Goal: Obtain resource: Download file/media

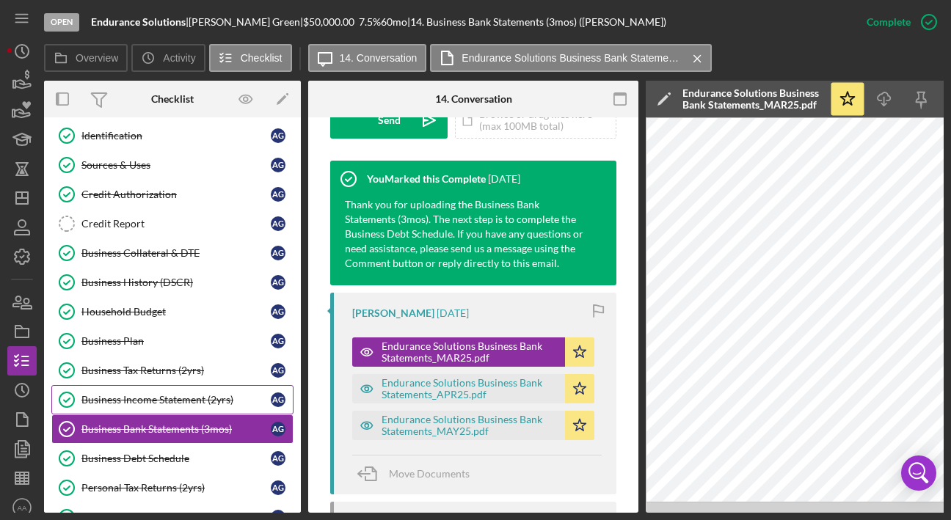
scroll to position [119, 0]
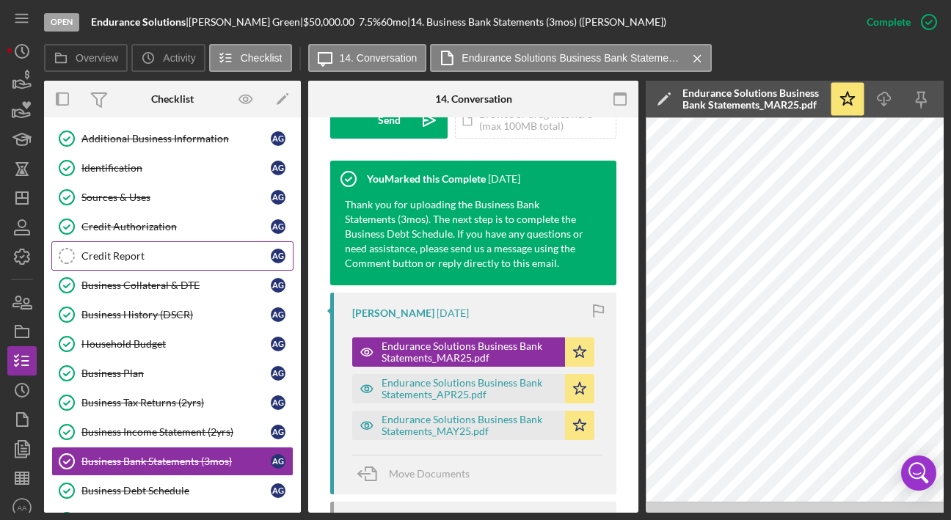
click at [150, 263] on link "Credit Report Credit Report A G" at bounding box center [172, 255] width 242 height 29
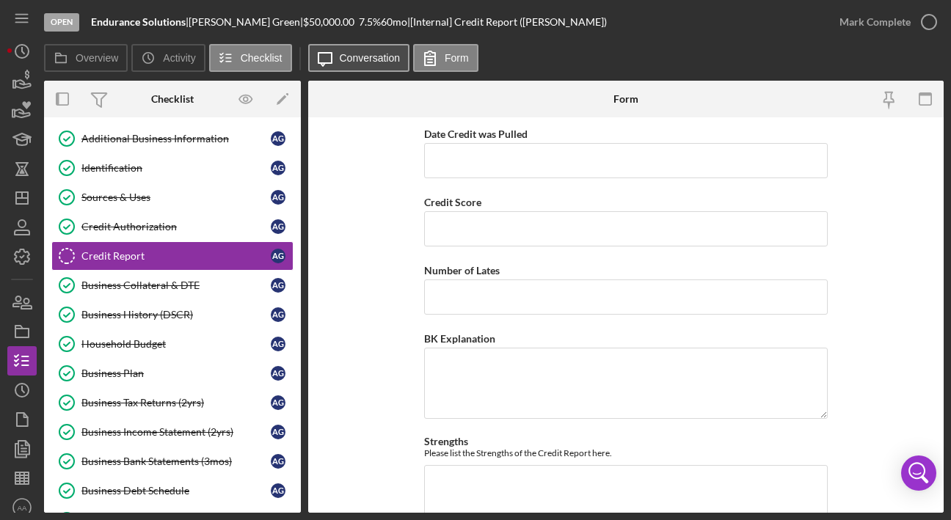
click at [335, 66] on button "Icon/Message Conversation" at bounding box center [359, 58] width 102 height 28
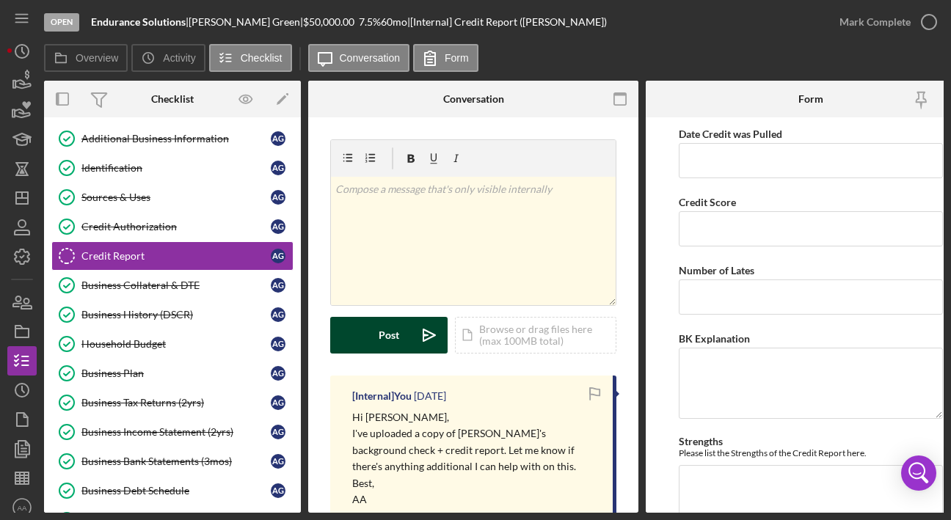
scroll to position [290, 0]
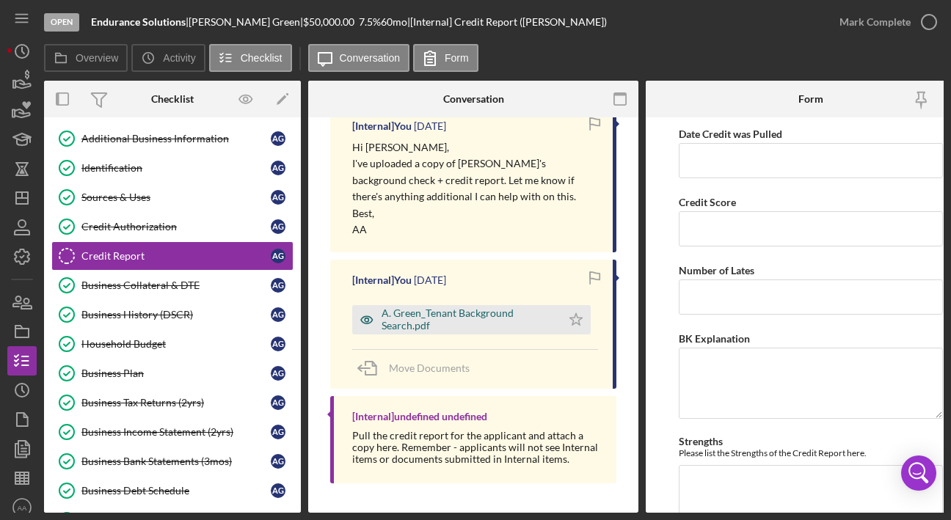
click at [427, 307] on div "A. Green_Tenant Background Search.pdf" at bounding box center [467, 318] width 172 height 23
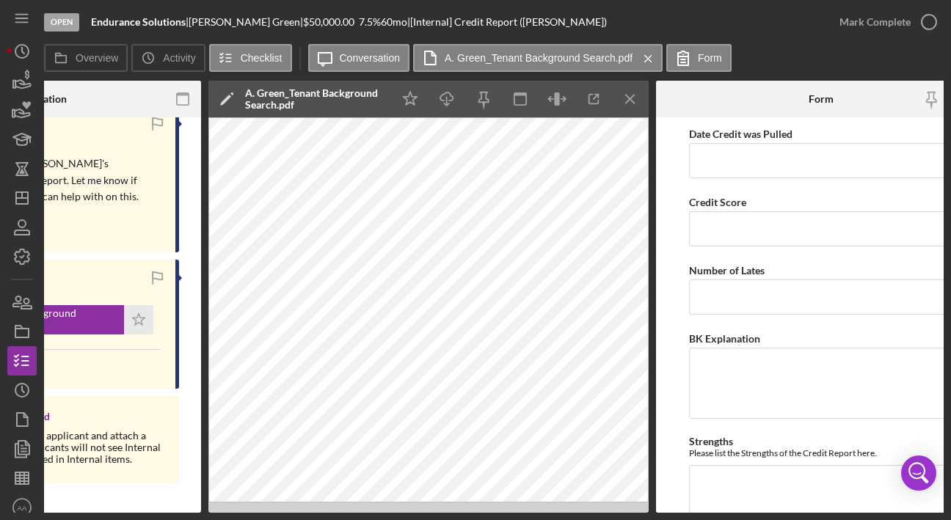
scroll to position [0, 448]
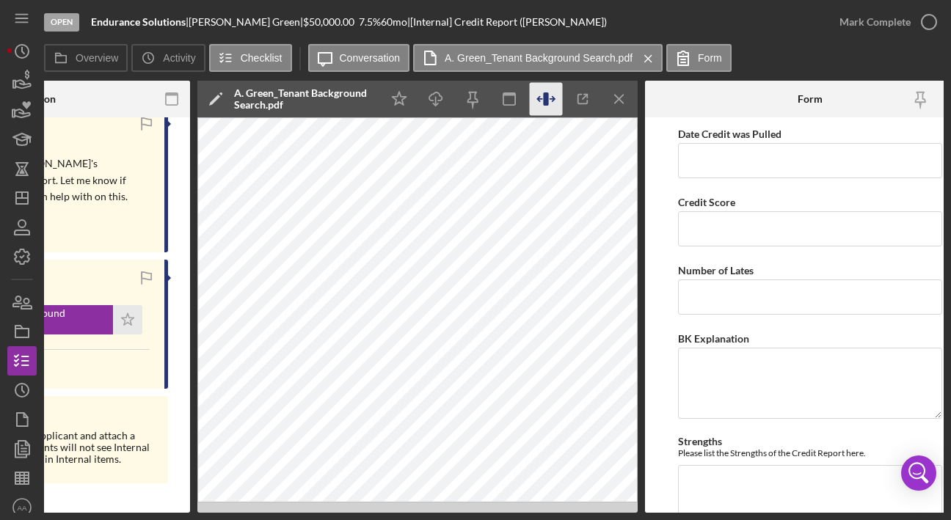
click at [545, 97] on icon "button" at bounding box center [545, 98] width 5 height 13
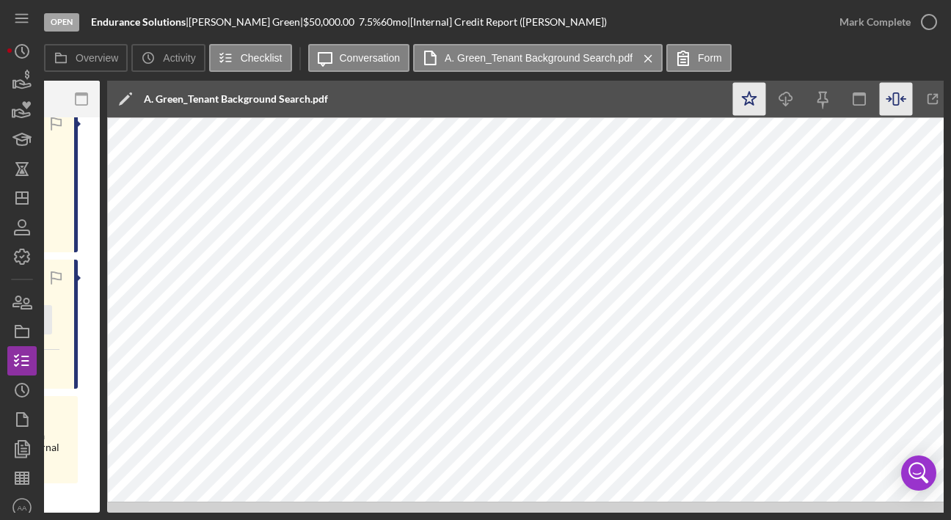
scroll to position [0, 549]
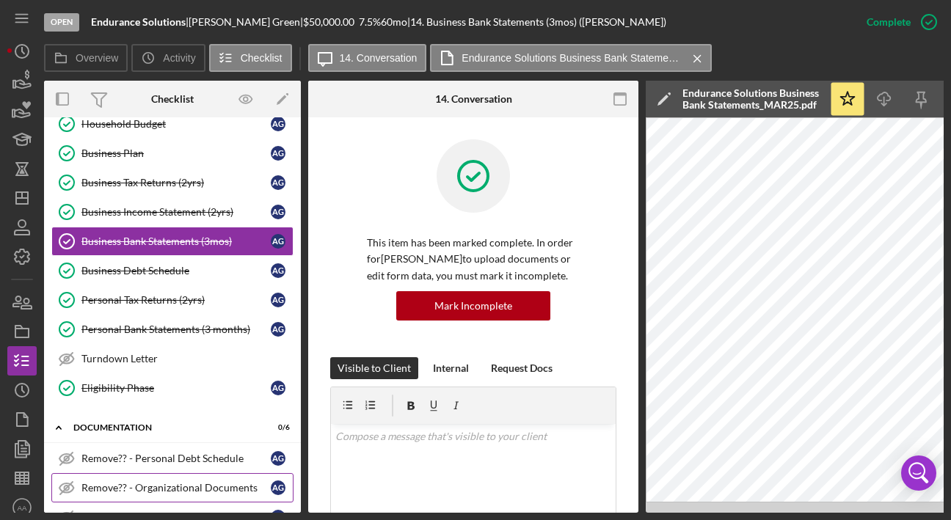
scroll to position [284, 0]
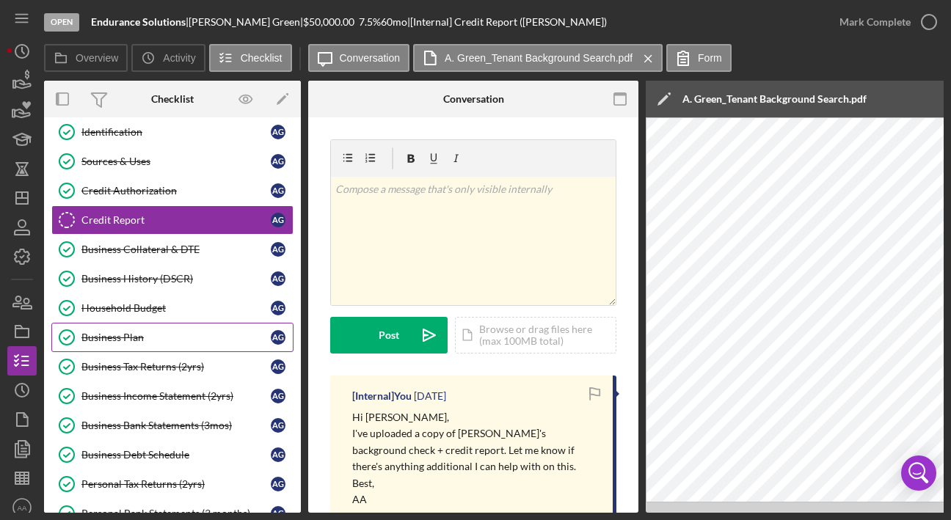
scroll to position [203, 0]
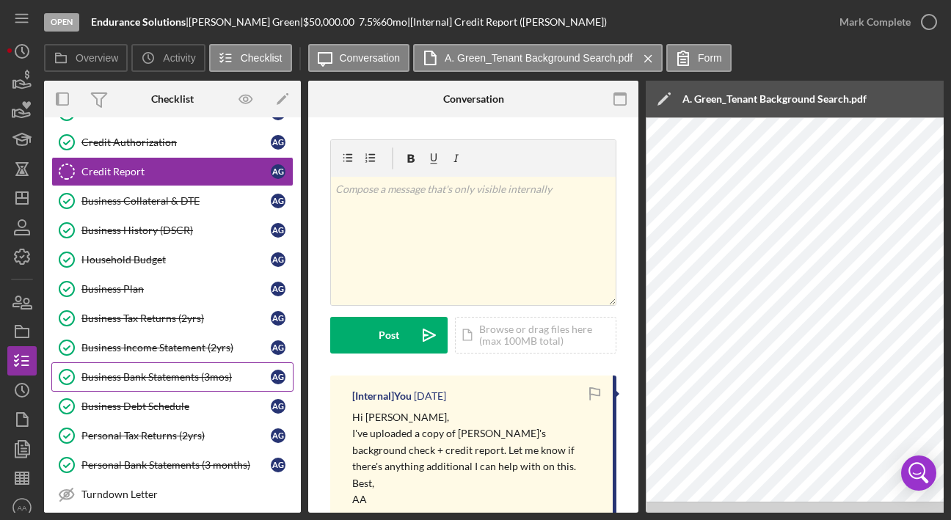
click at [158, 377] on div "Business Bank Statements (3mos)" at bounding box center [175, 377] width 189 height 12
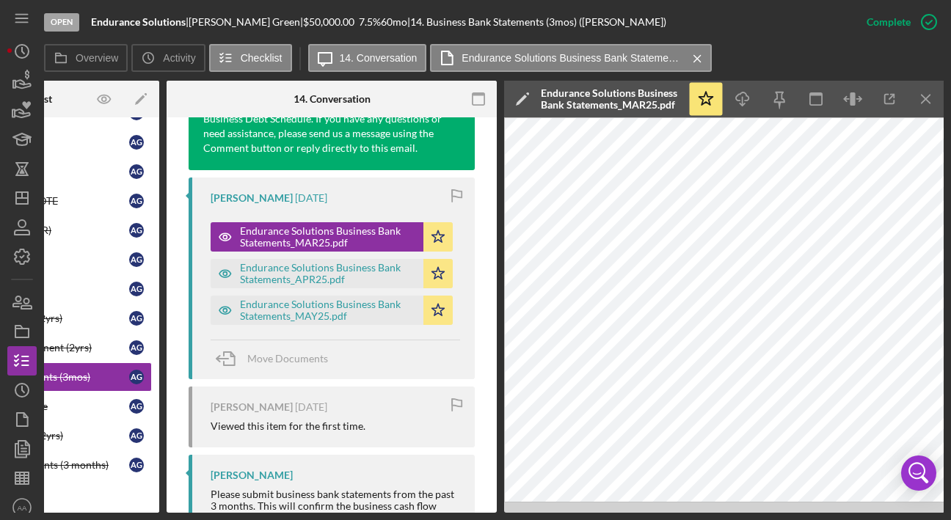
scroll to position [631, 0]
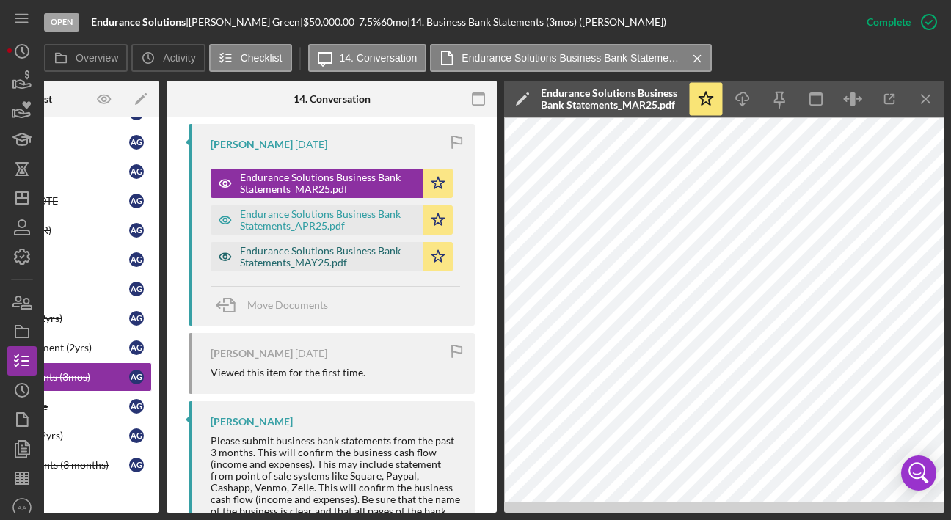
click at [307, 268] on div "Endurance Solutions Business Bank Statements_MAY25.pdf" at bounding box center [317, 256] width 213 height 29
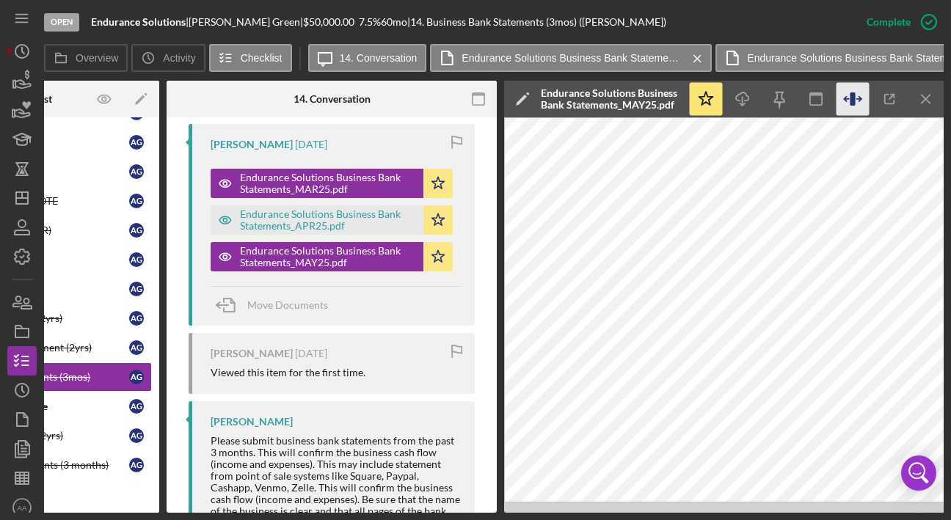
click at [850, 103] on icon "button" at bounding box center [851, 98] width 5 height 13
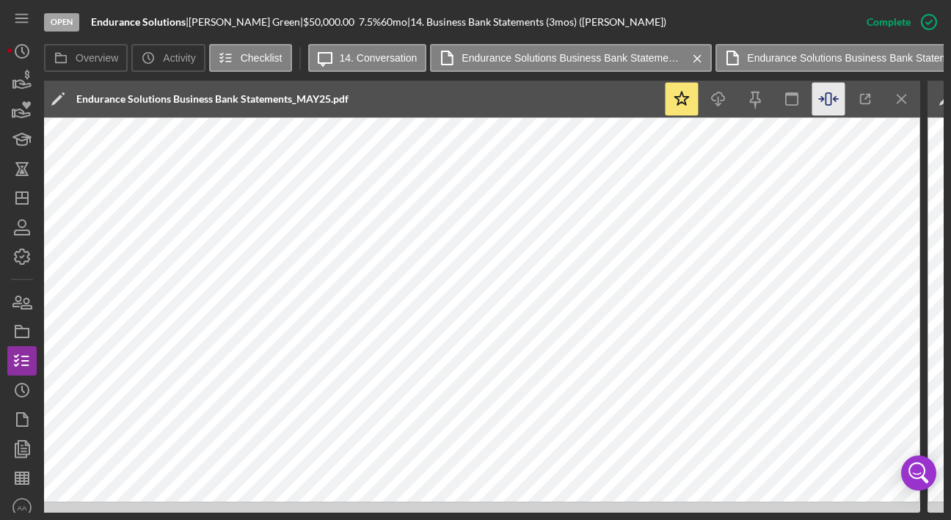
scroll to position [0, 626]
